Goal: Task Accomplishment & Management: Use online tool/utility

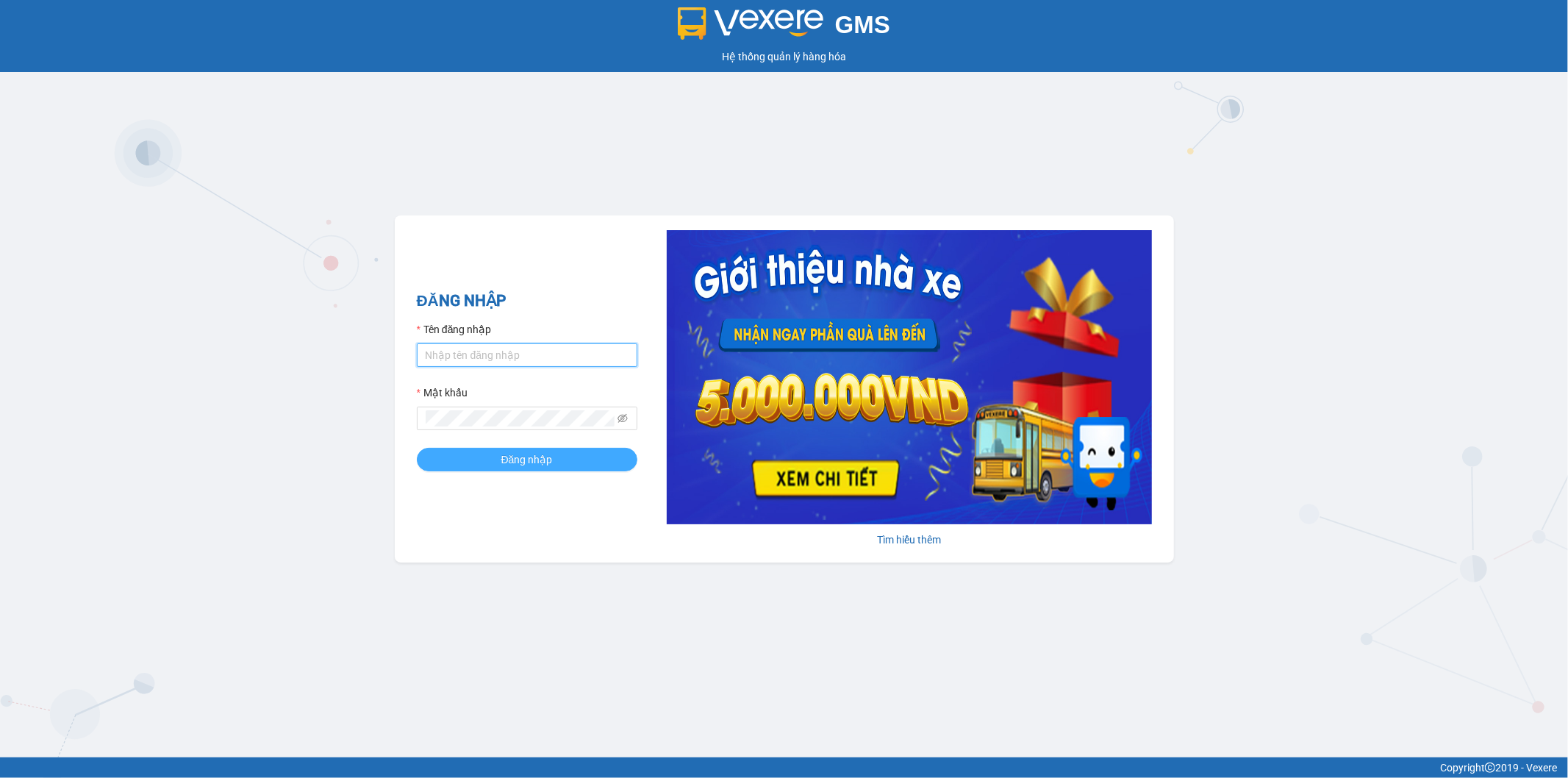
type input "datnm.petrobp"
click at [486, 465] on button "Đăng nhập" at bounding box center [527, 459] width 220 height 23
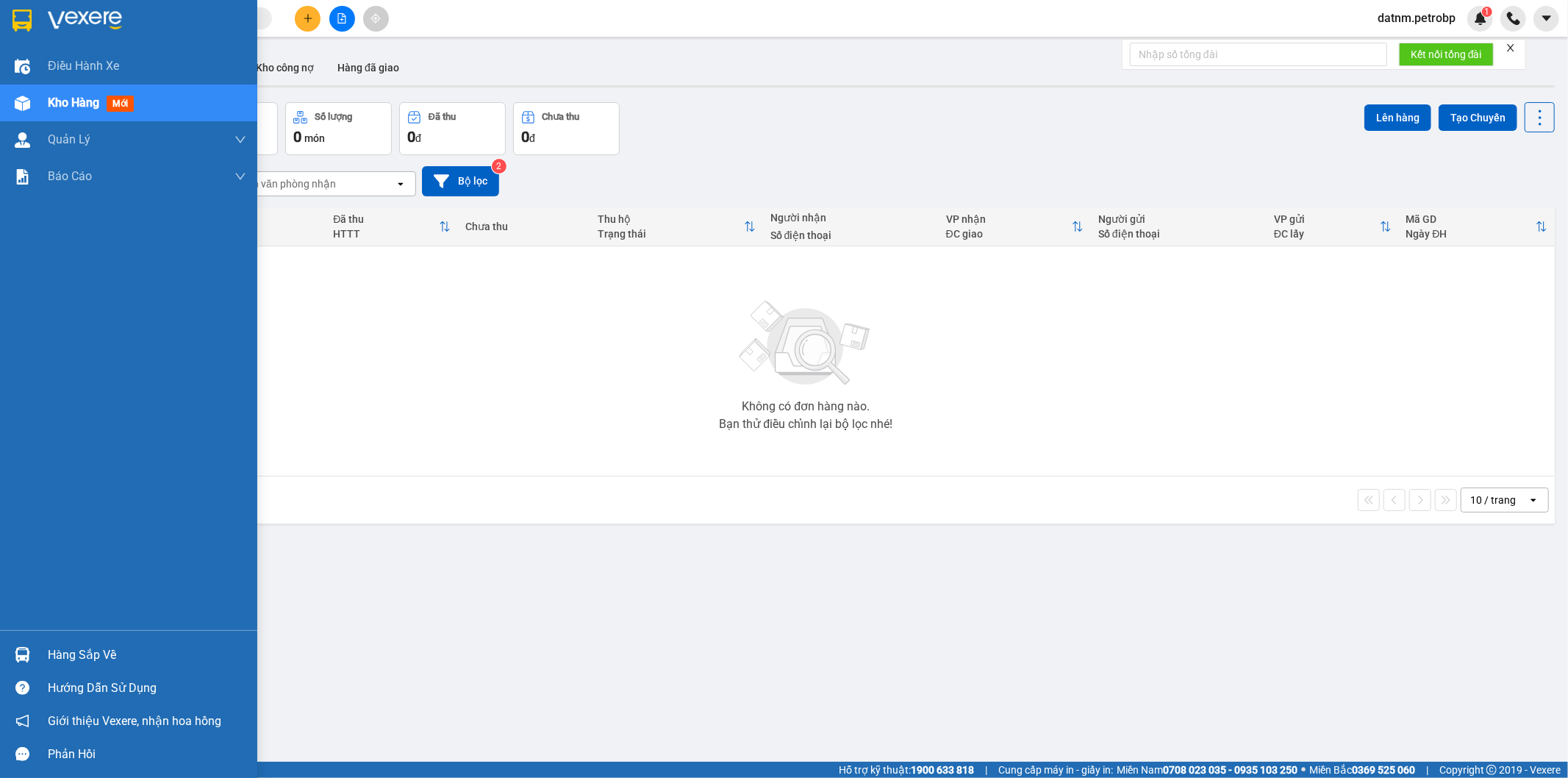
click at [48, 648] on div "Hàng sắp về" at bounding box center [147, 654] width 199 height 22
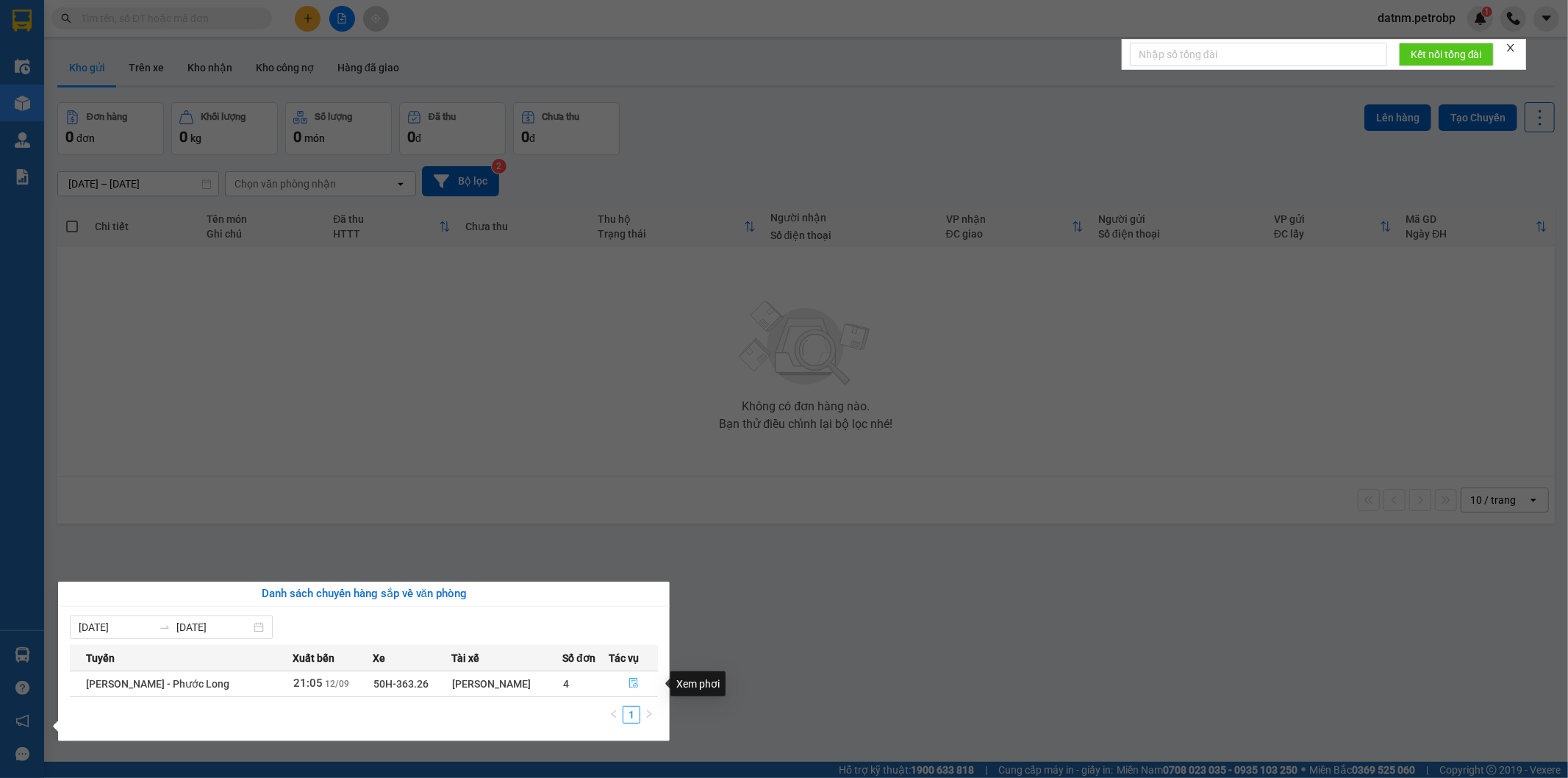
click at [631, 683] on icon "file-done" at bounding box center [633, 682] width 10 height 10
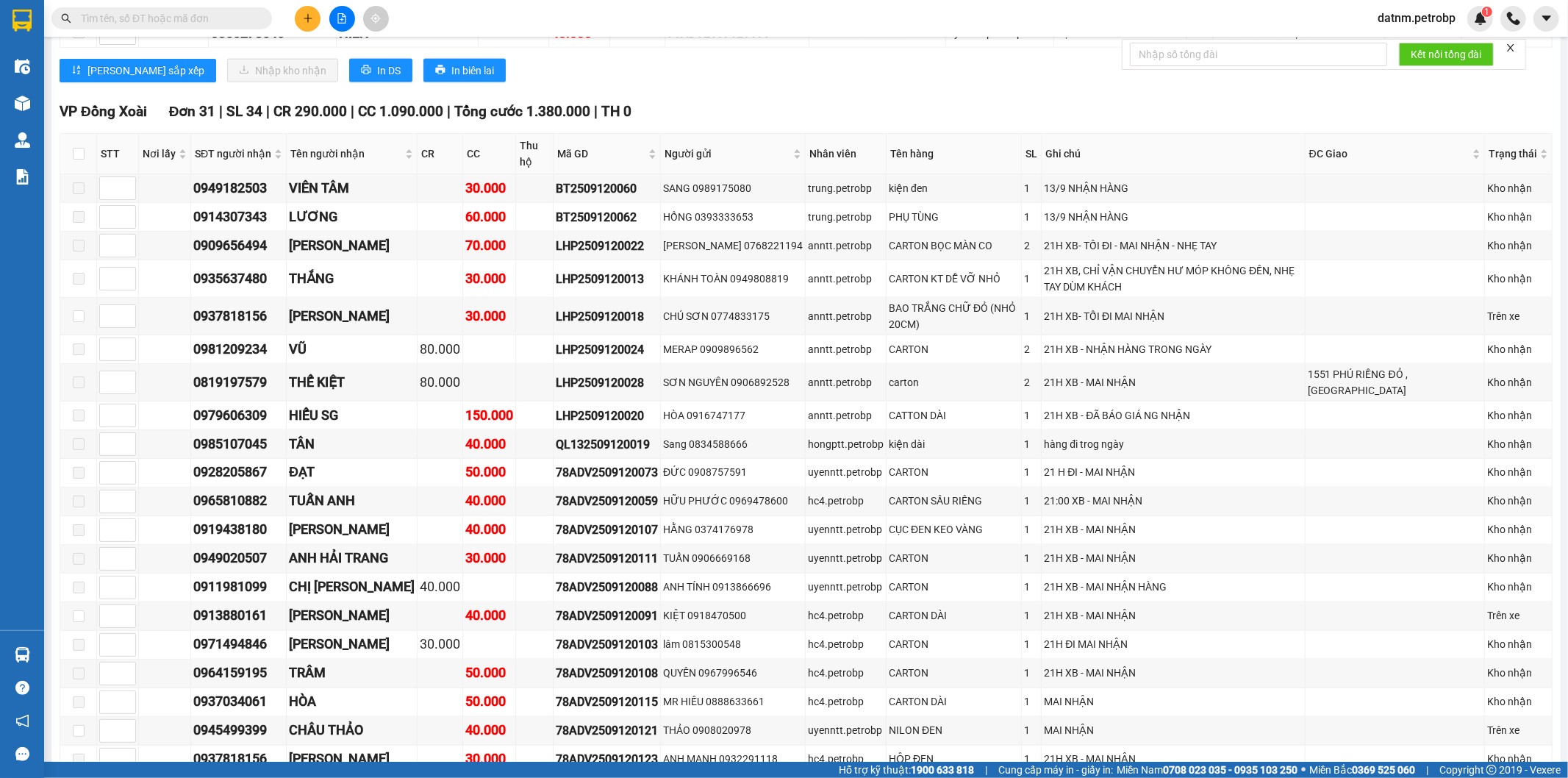
scroll to position [1633, 0]
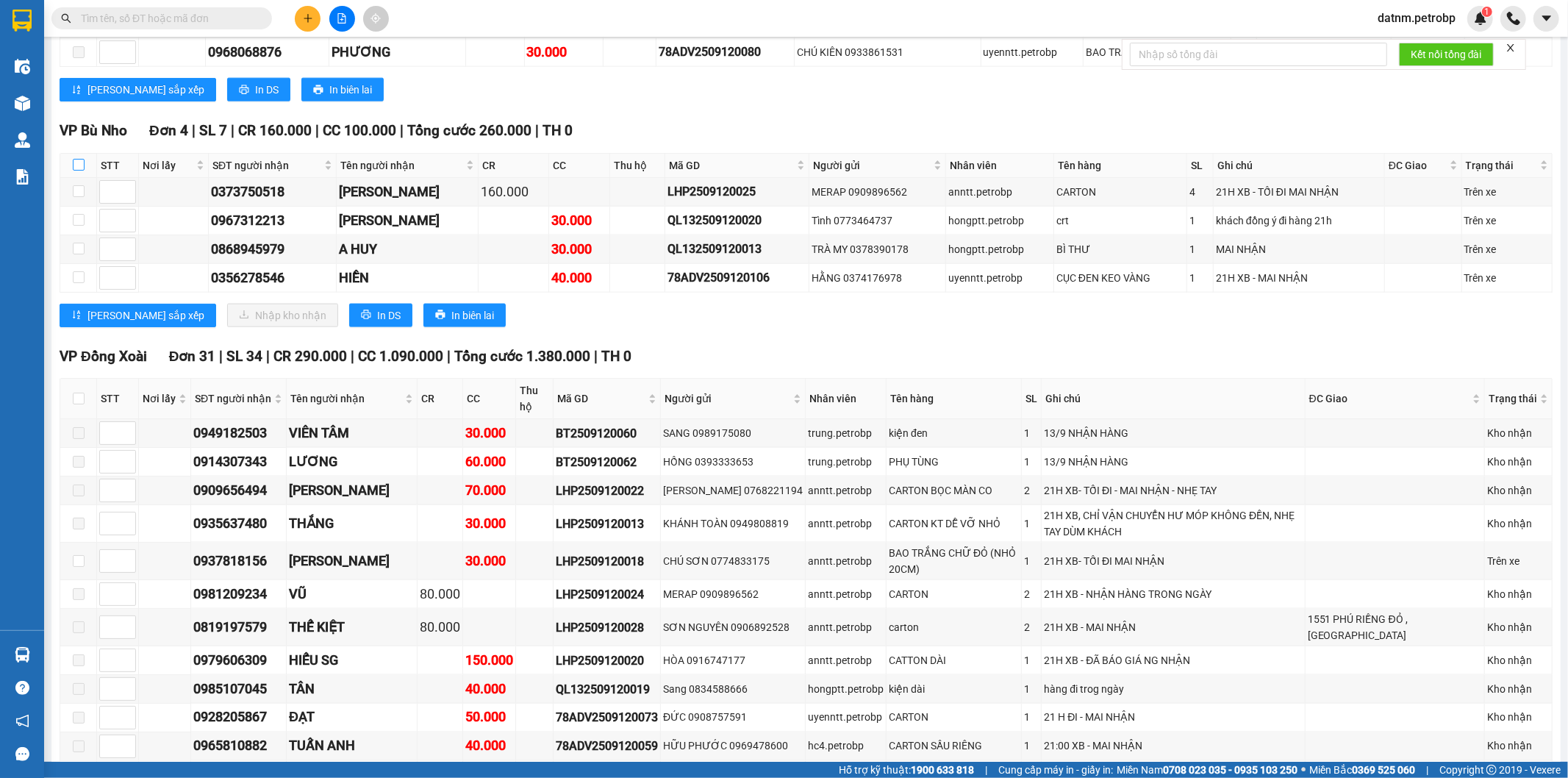
click at [78, 171] on input "checkbox" at bounding box center [79, 164] width 12 height 12
checkbox input "true"
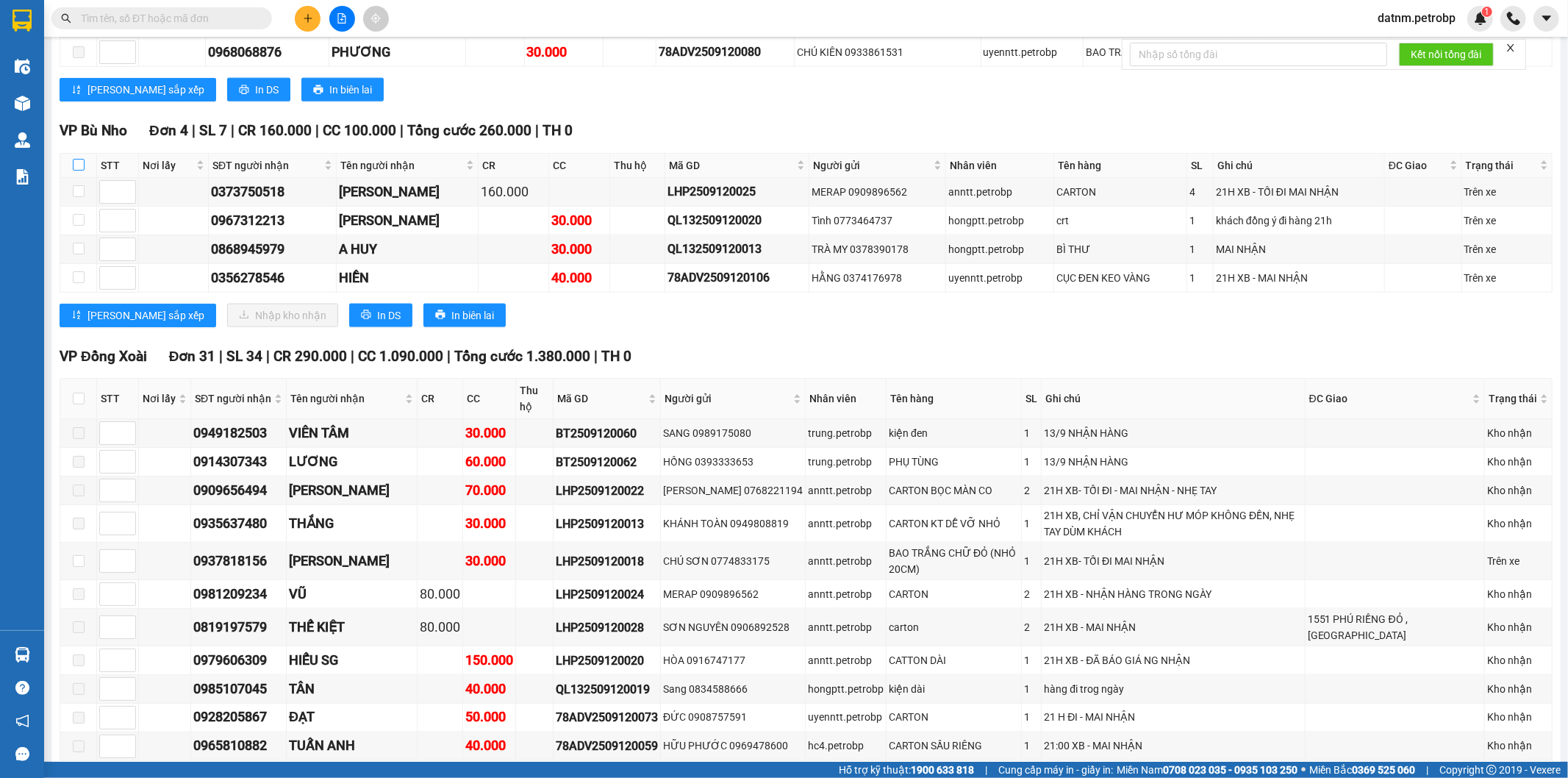
checkbox input "true"
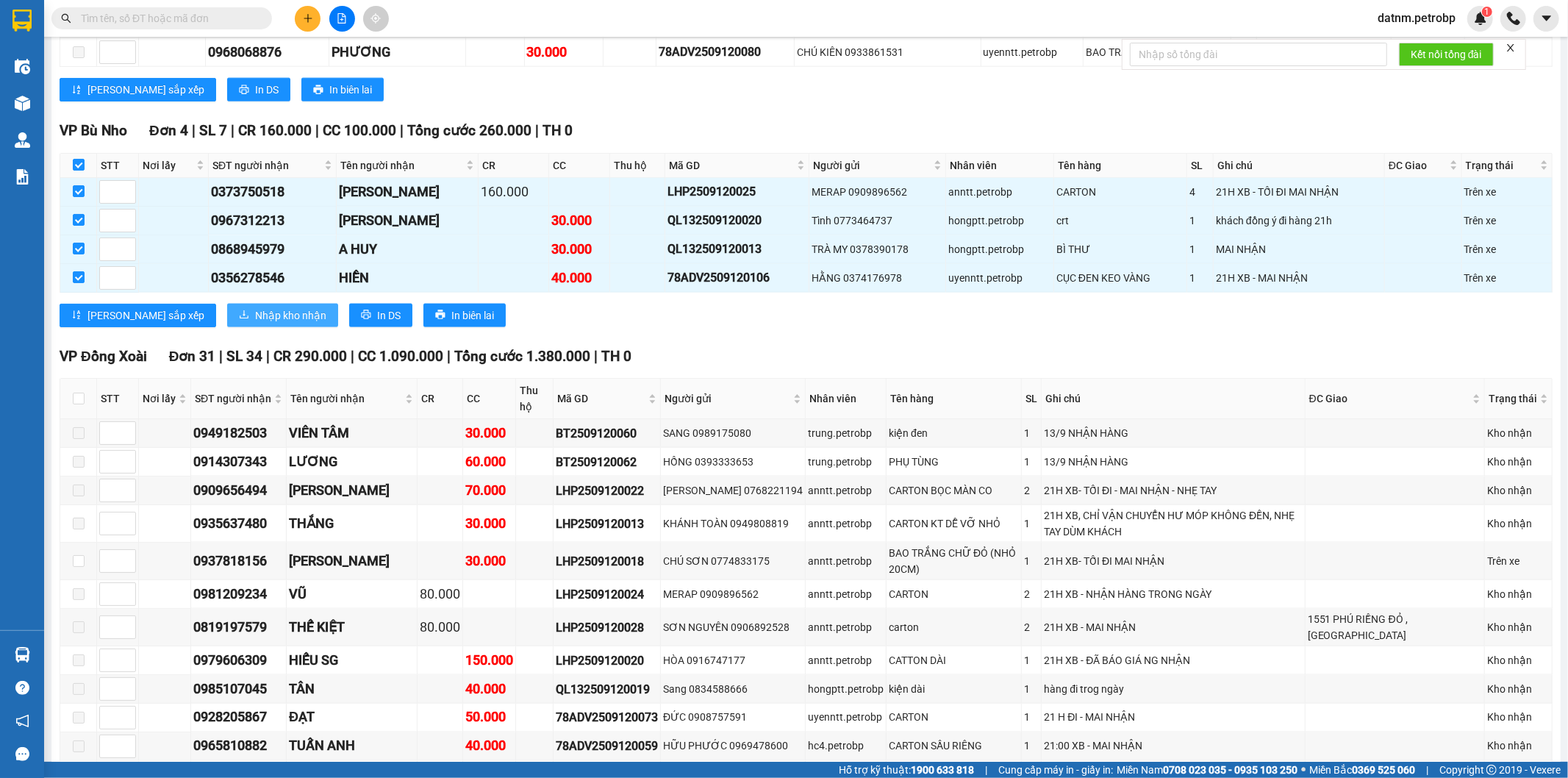
click at [255, 322] on span "Nhập kho nhận" at bounding box center [291, 315] width 71 height 16
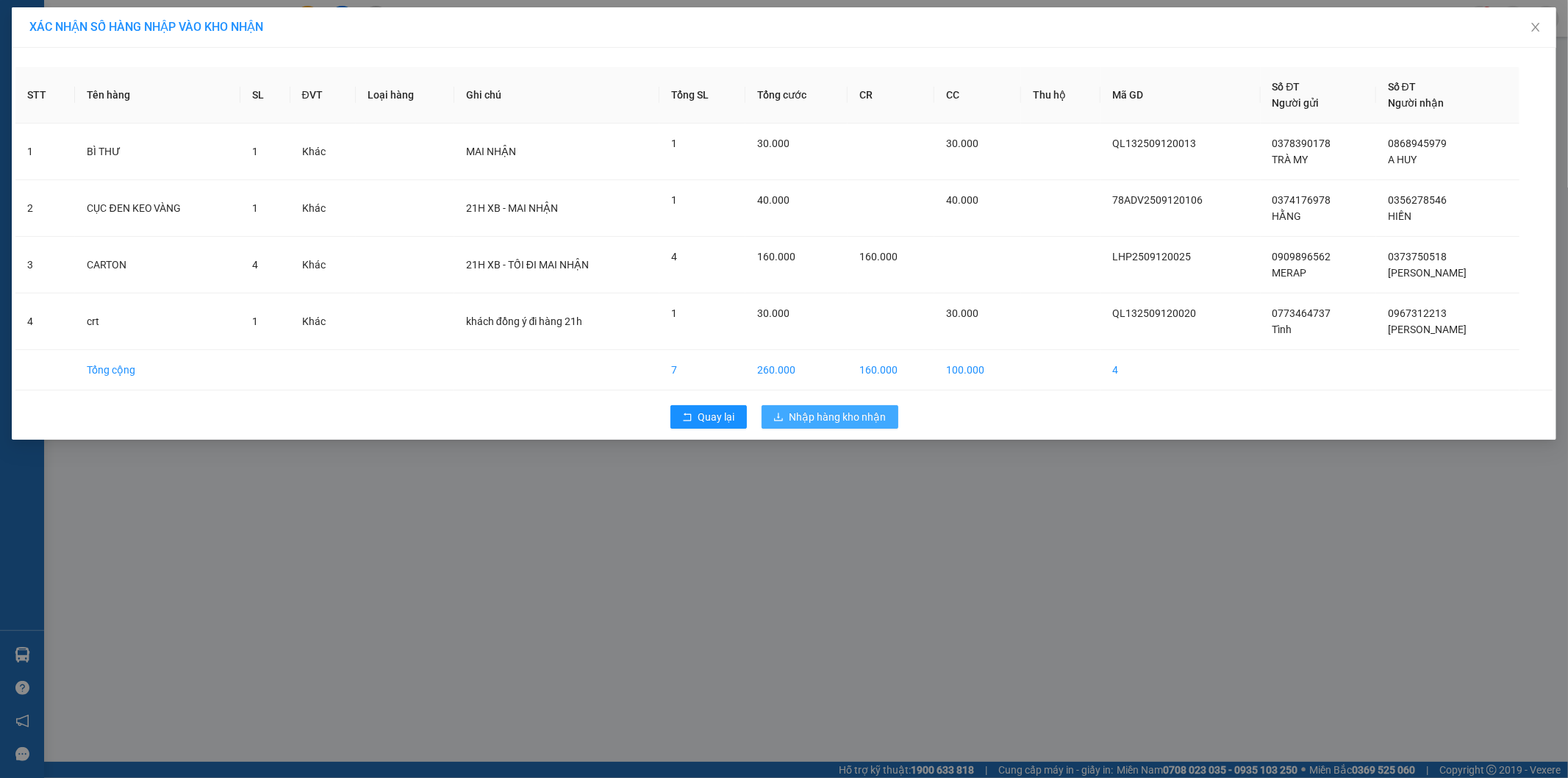
click at [812, 423] on span "Nhập hàng kho nhận" at bounding box center [838, 417] width 97 height 16
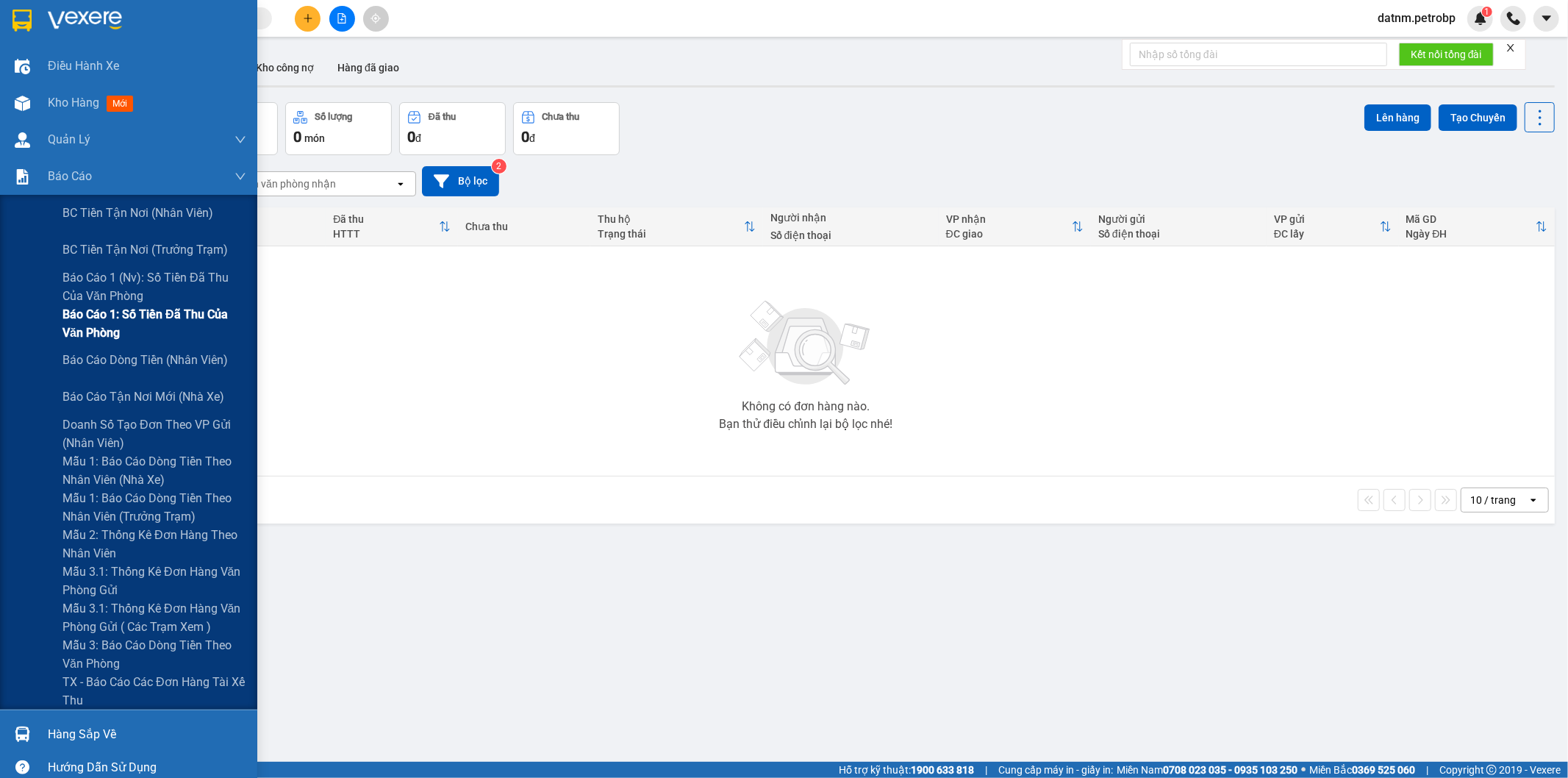
click at [154, 320] on span "Báo cáo 1: Số tiền đã thu của văn phòng" at bounding box center [154, 323] width 184 height 37
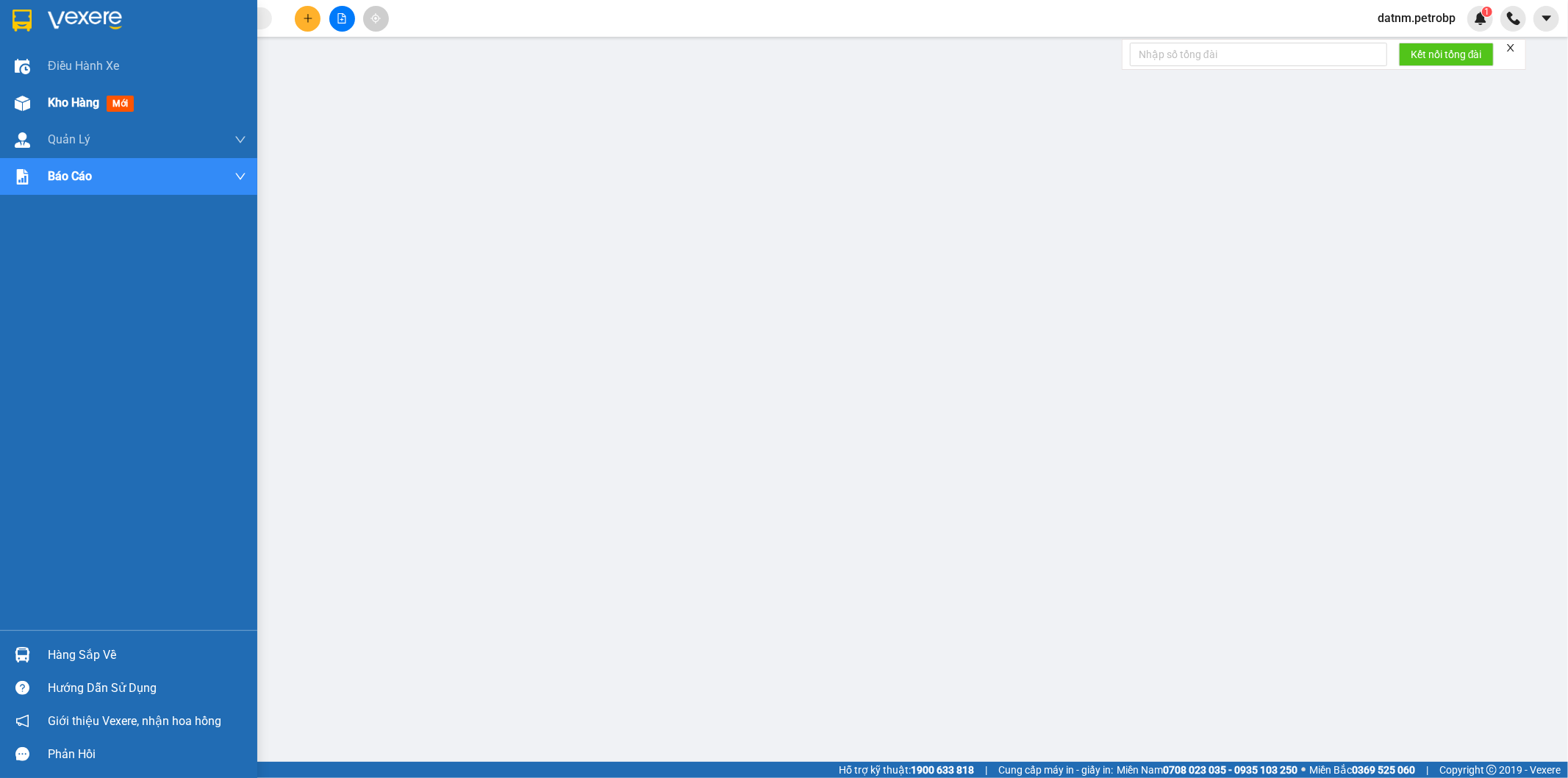
click at [66, 96] on span "Kho hàng" at bounding box center [73, 102] width 51 height 14
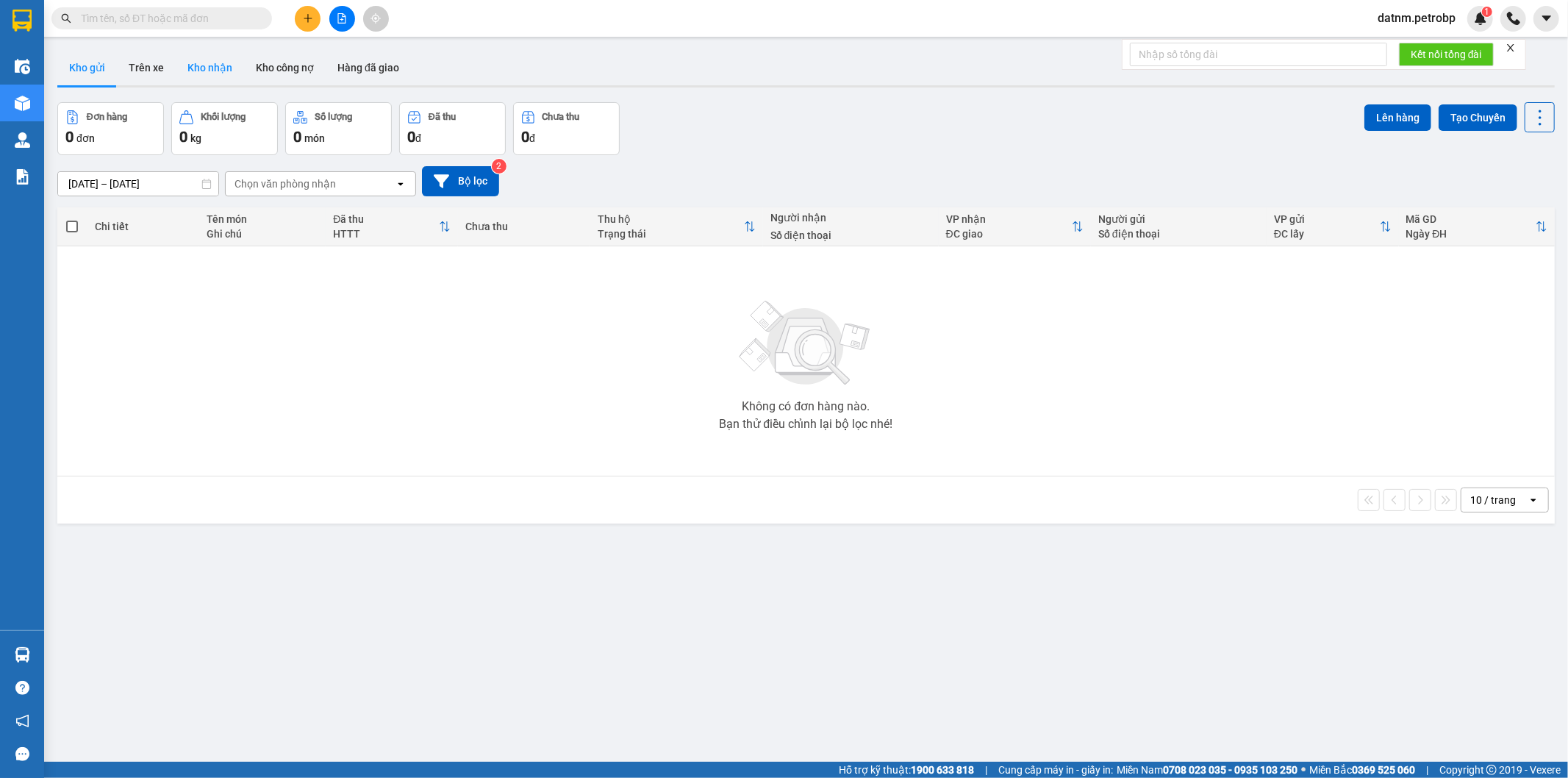
click at [200, 69] on button "Kho nhận" at bounding box center [210, 67] width 69 height 35
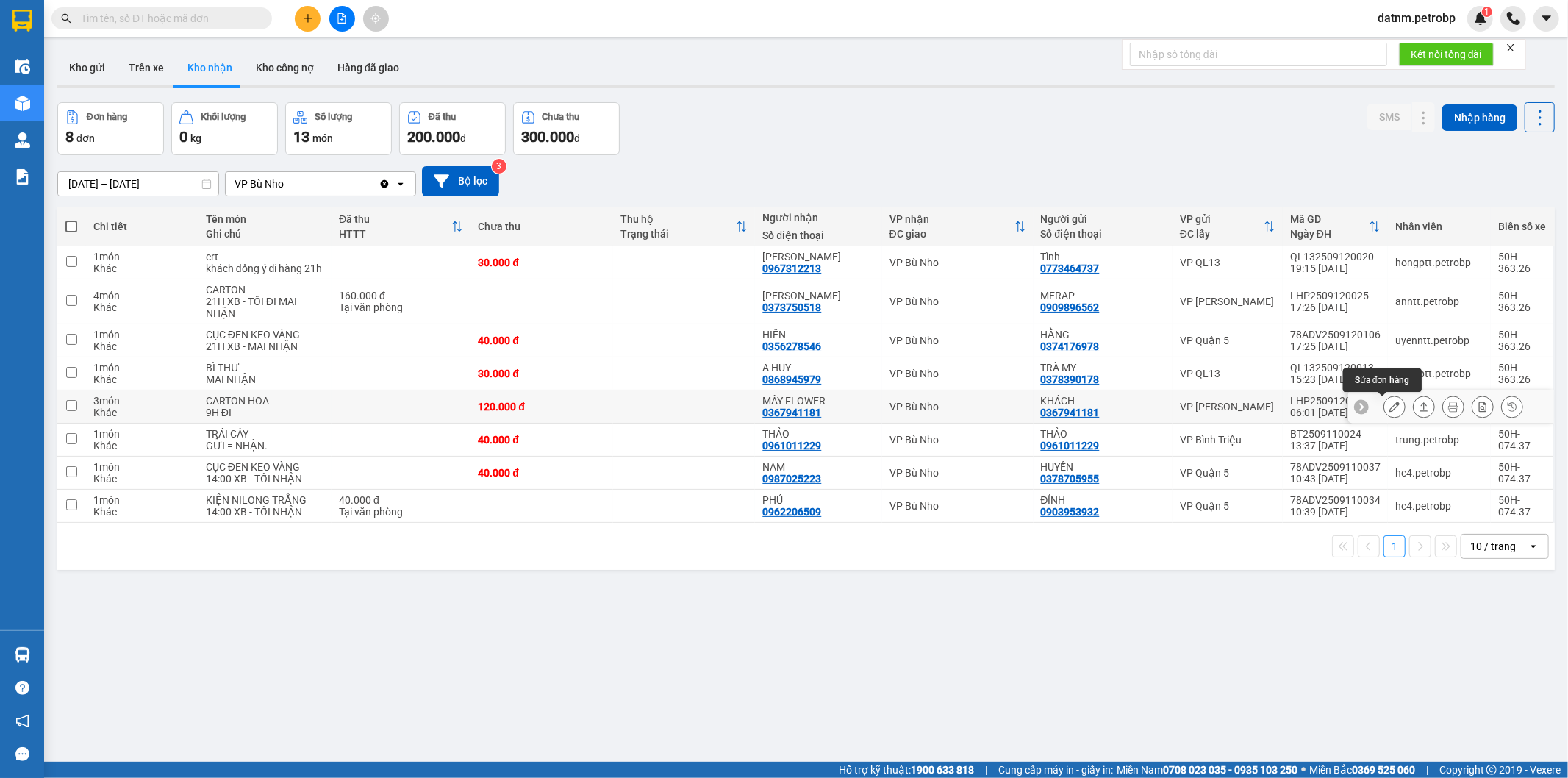
click at [1389, 409] on icon at bounding box center [1394, 406] width 10 height 10
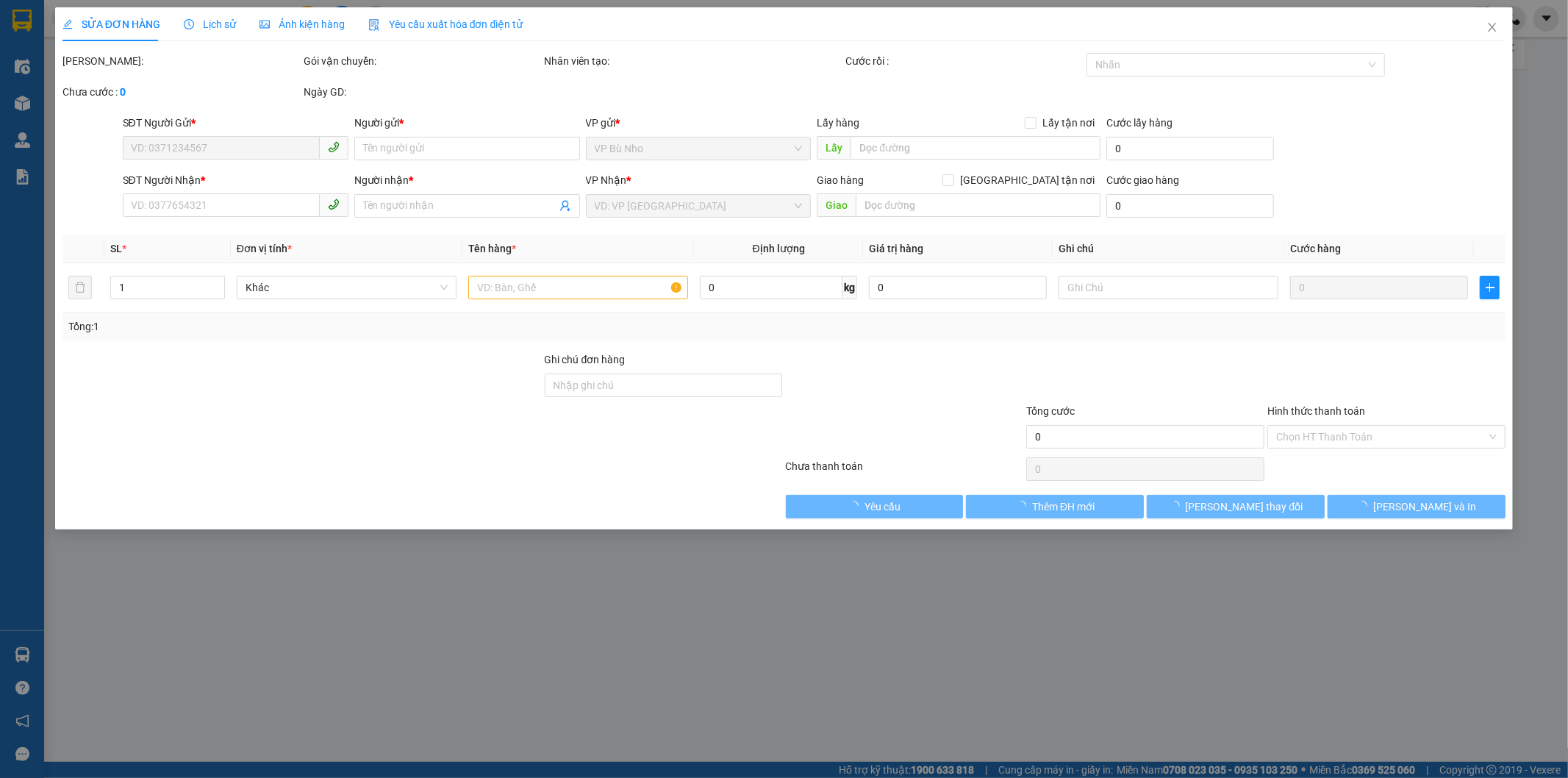
type input "0367941181"
type input "KHÁCH"
type input "0367941181"
type input "MÂY FLOWER"
type input "120.000"
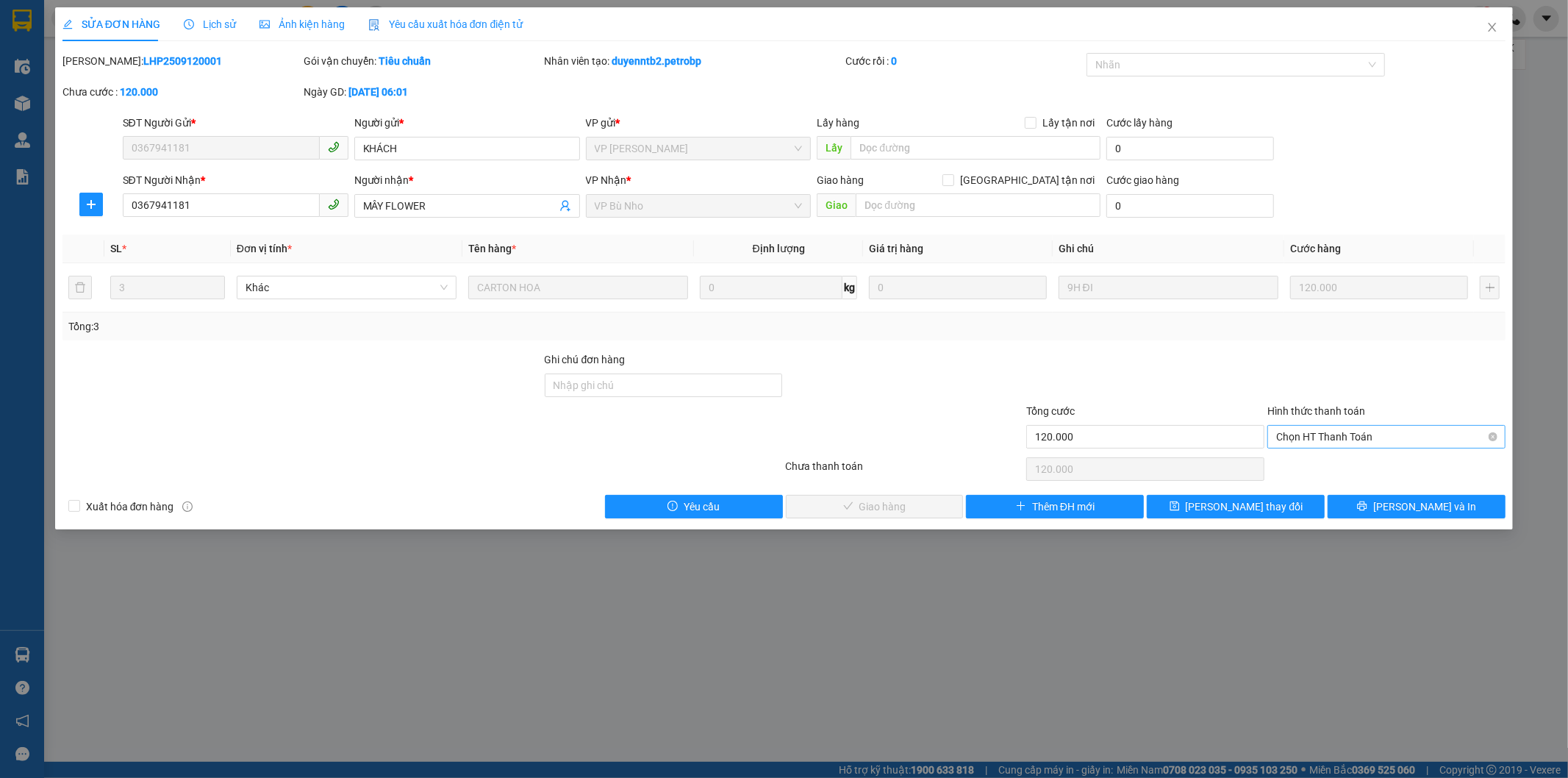
click at [1308, 428] on span "Chọn HT Thanh Toán" at bounding box center [1387, 436] width 220 height 22
click at [1311, 461] on div "Tại văn phòng" at bounding box center [1387, 466] width 220 height 16
type input "0"
click at [895, 509] on span "[PERSON_NAME] và Giao hàng" at bounding box center [884, 506] width 141 height 16
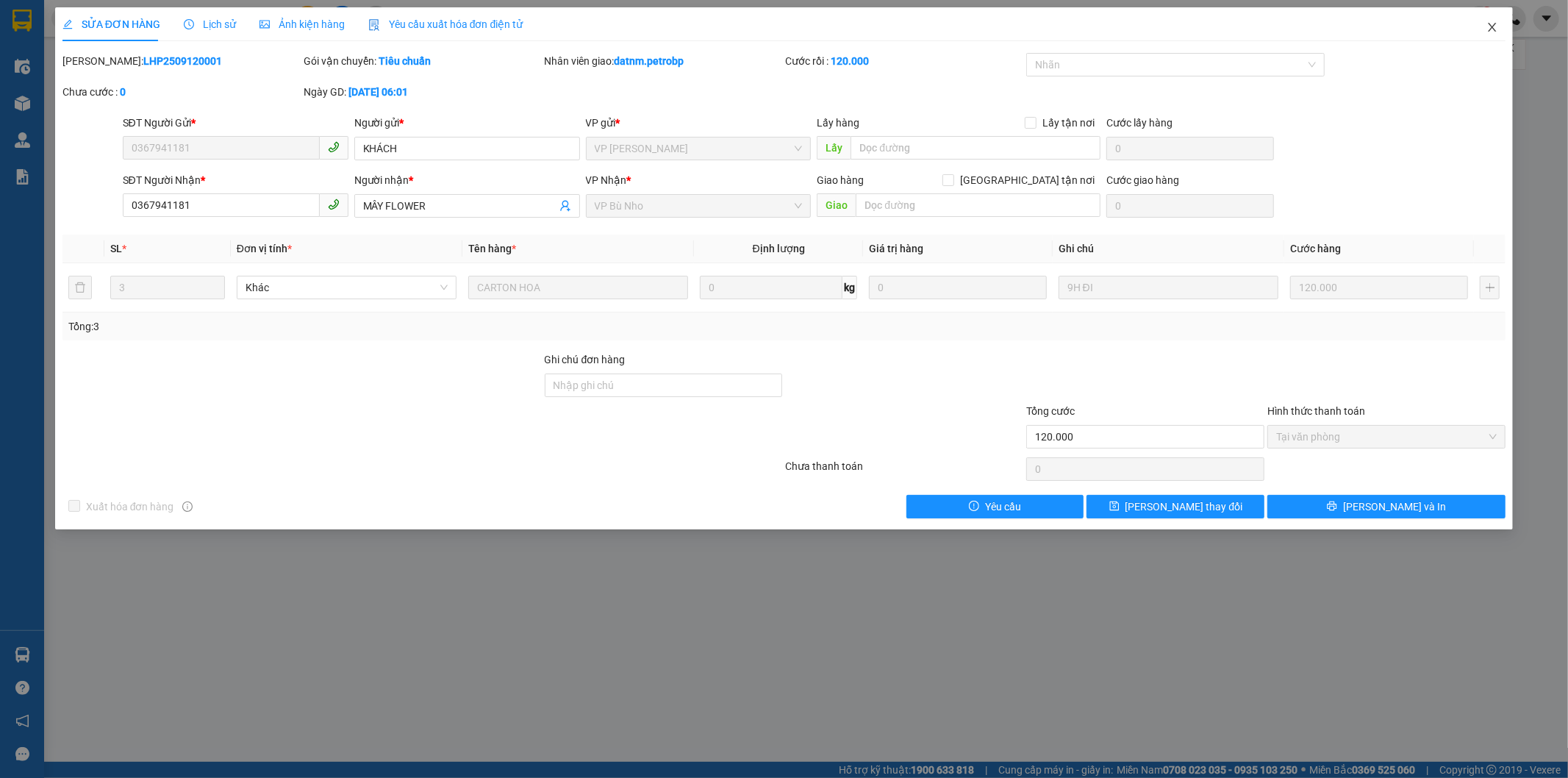
click at [1490, 33] on icon "close" at bounding box center [1491, 27] width 12 height 12
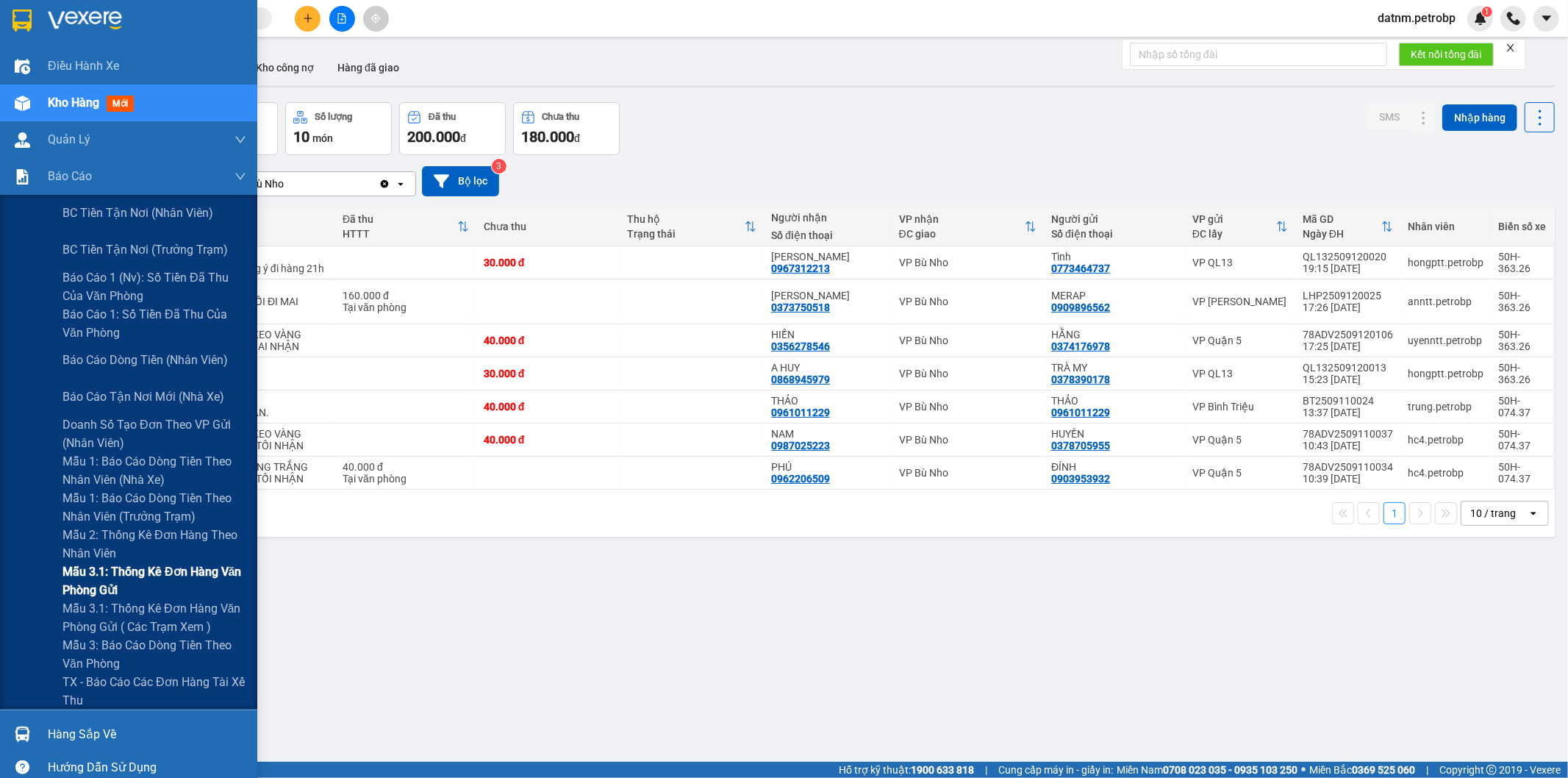
click at [124, 579] on span "Mẫu 3.1: Thống kê đơn hàng văn phòng gửi" at bounding box center [154, 580] width 184 height 37
